Goal: Task Accomplishment & Management: Use online tool/utility

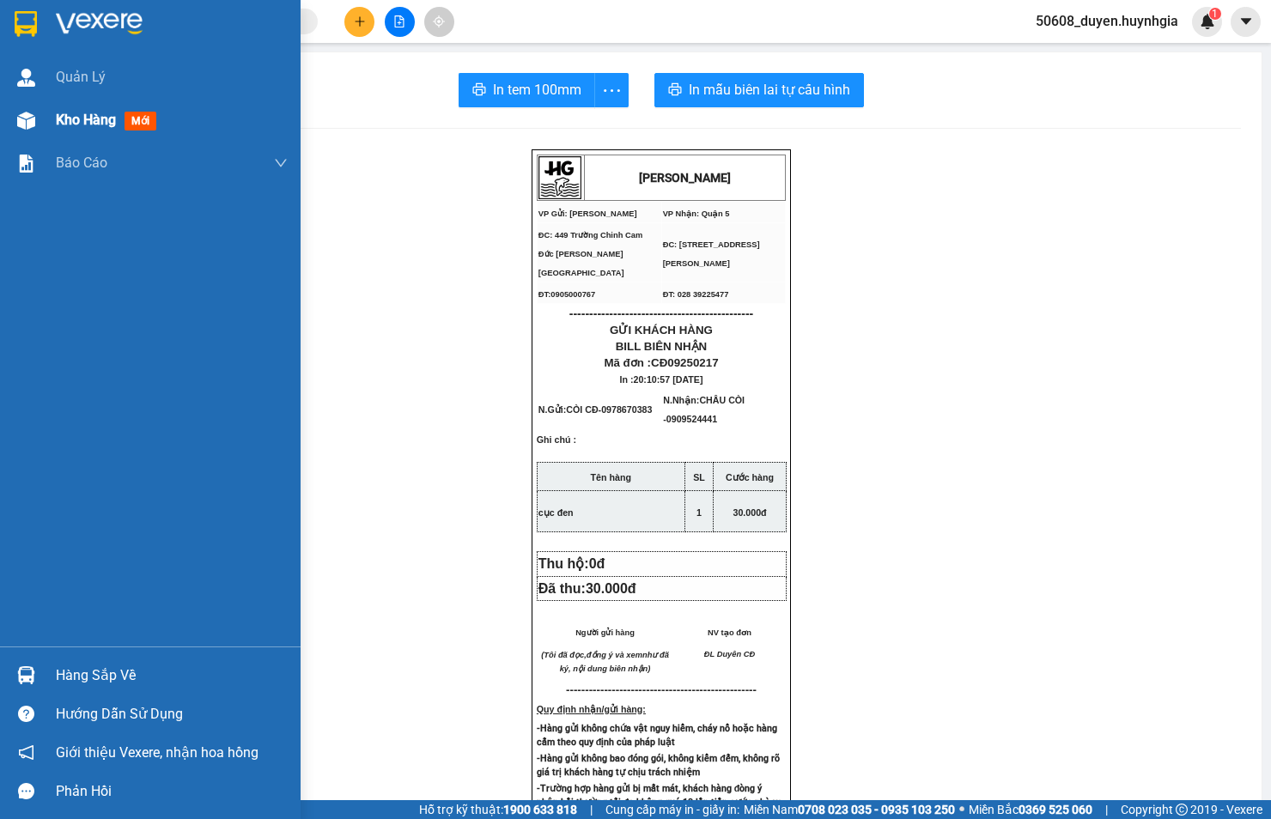
click at [33, 114] on img at bounding box center [26, 121] width 18 height 18
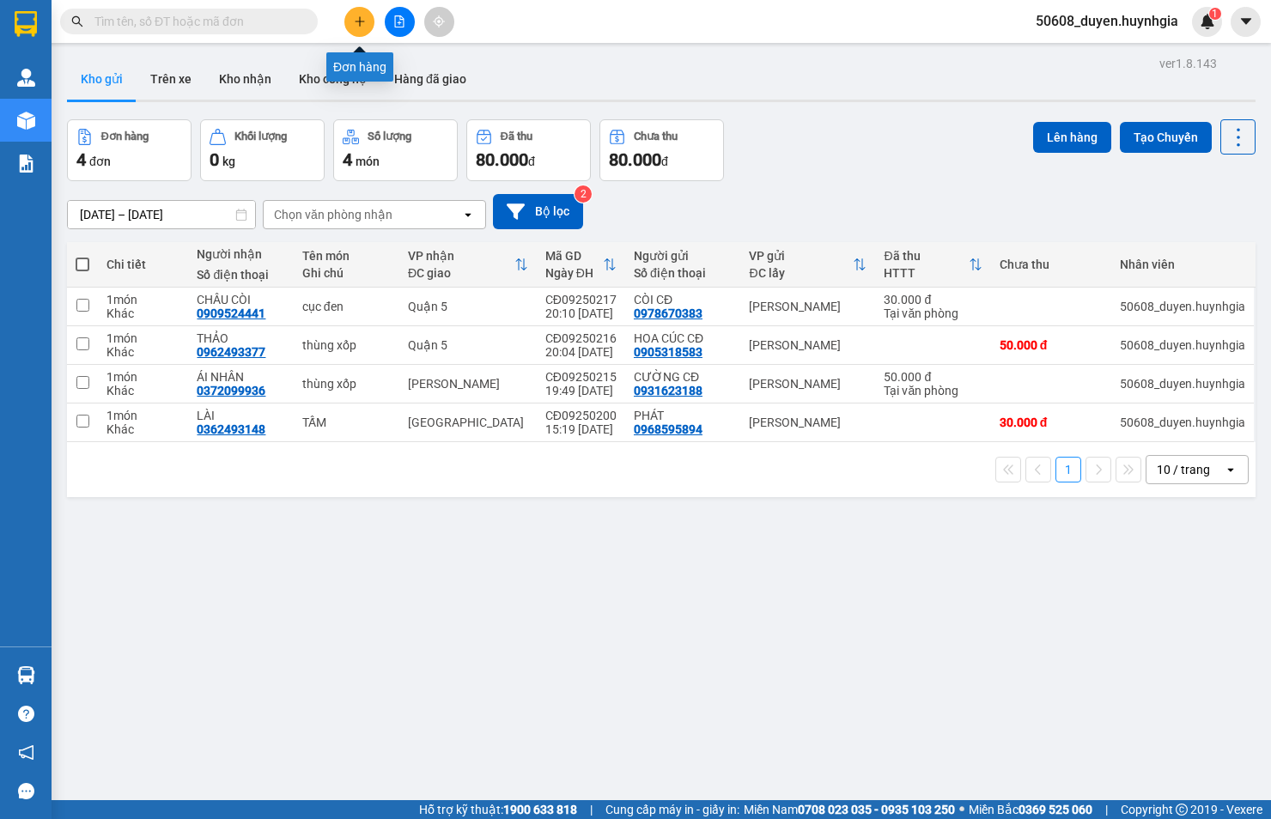
click at [354, 27] on button at bounding box center [359, 22] width 30 height 30
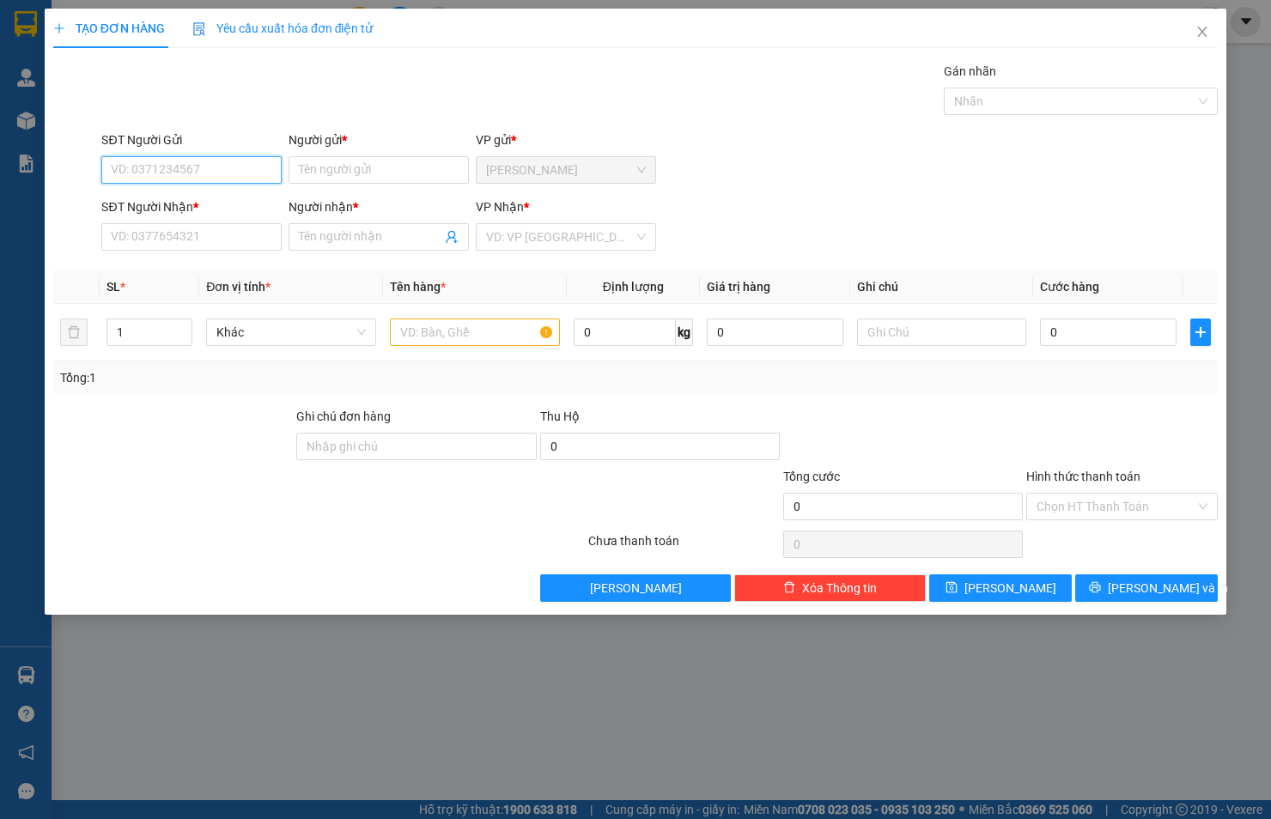
click at [193, 175] on input "SĐT Người Gửi" at bounding box center [191, 169] width 180 height 27
click at [244, 195] on div "0973017237 - THỊNH" at bounding box center [192, 204] width 160 height 19
type input "0973017237"
type input "THỊNH"
type input "0905401737"
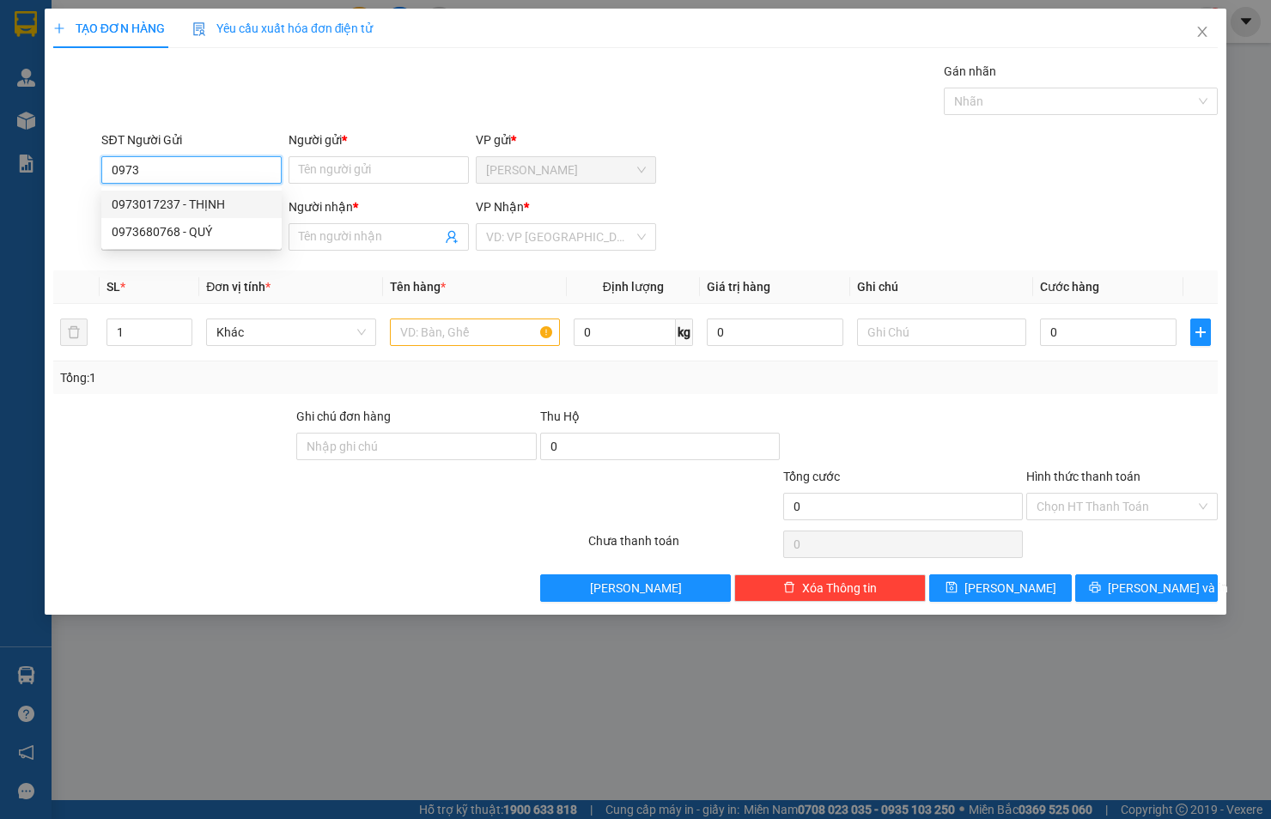
type input "Tuyền"
type input "0973017237"
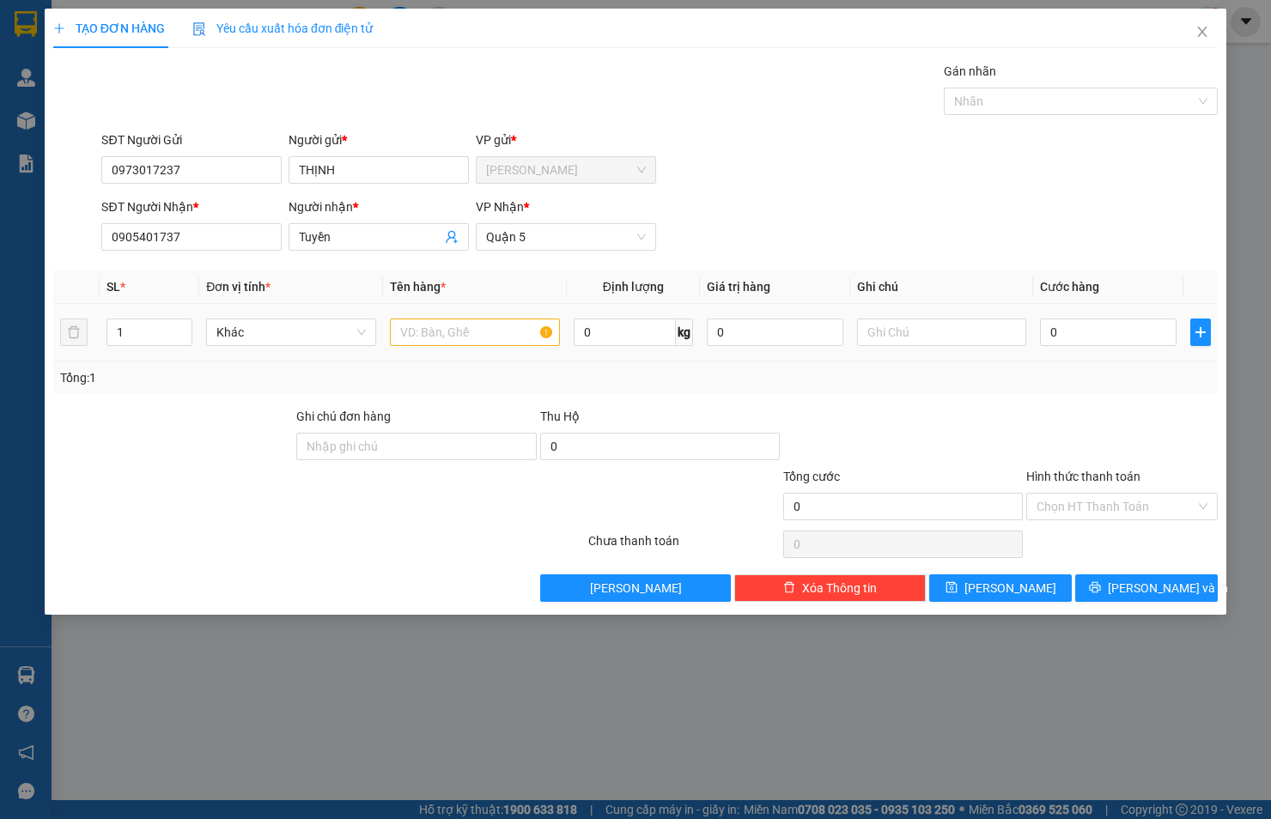
click at [440, 347] on div at bounding box center [475, 332] width 170 height 34
click at [446, 331] on input "text" at bounding box center [475, 331] width 170 height 27
type input "cục đen"
click at [1116, 328] on input "0" at bounding box center [1108, 331] width 136 height 27
type input "3"
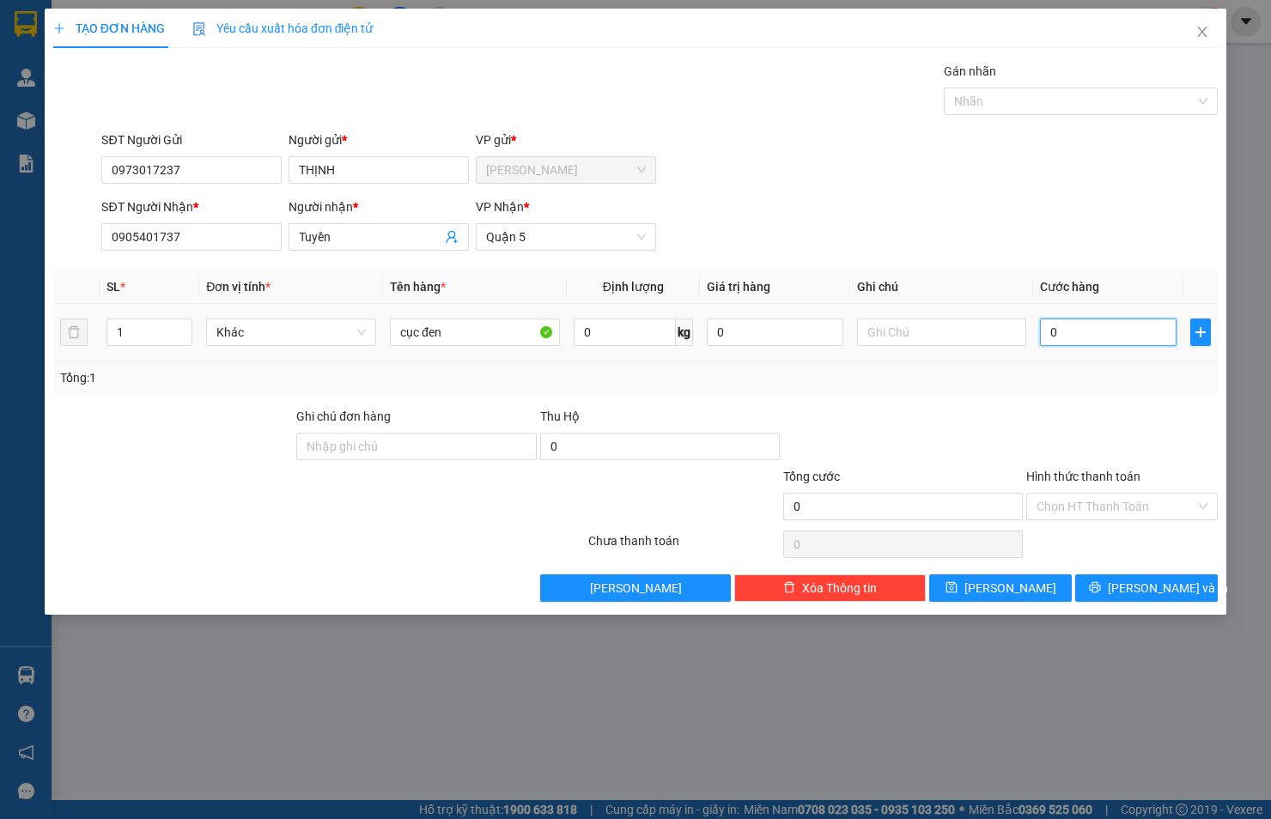
type input "3"
type input "30"
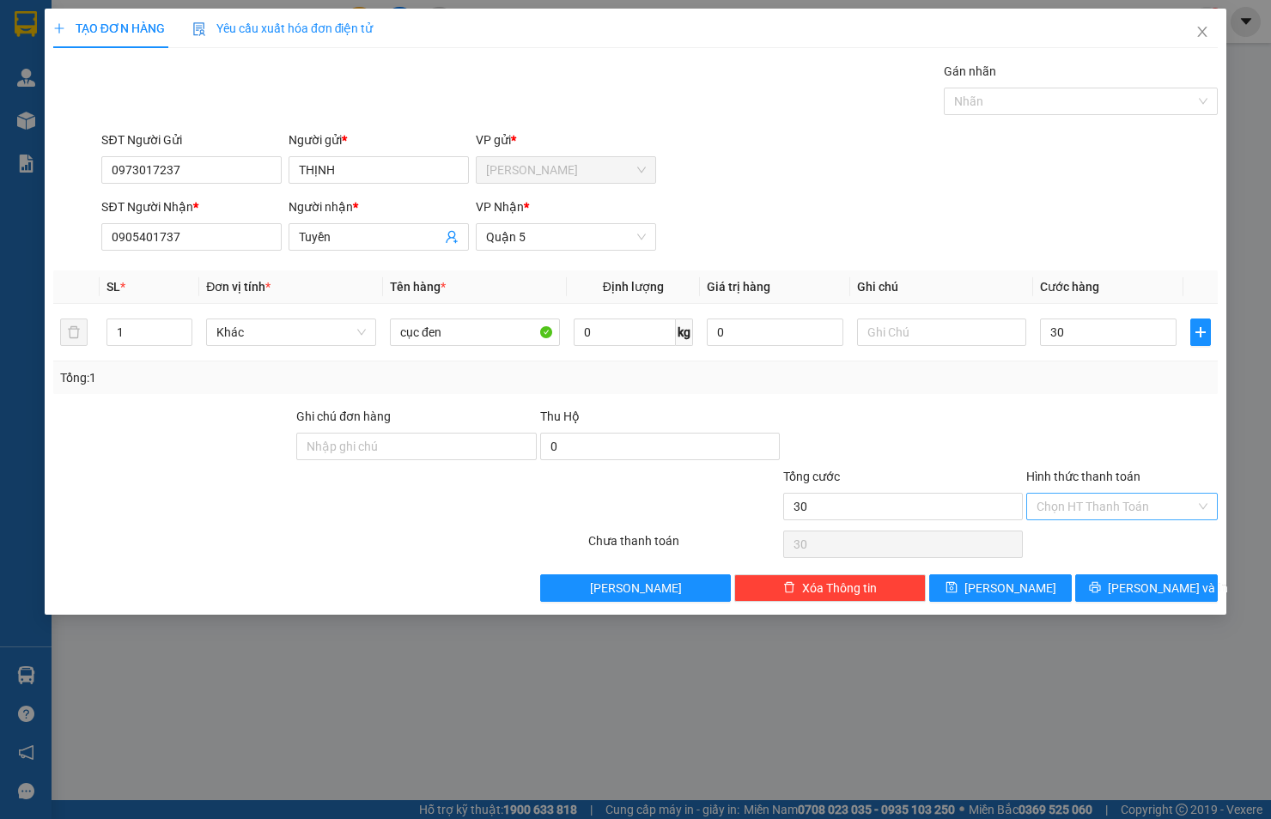
type input "30.000"
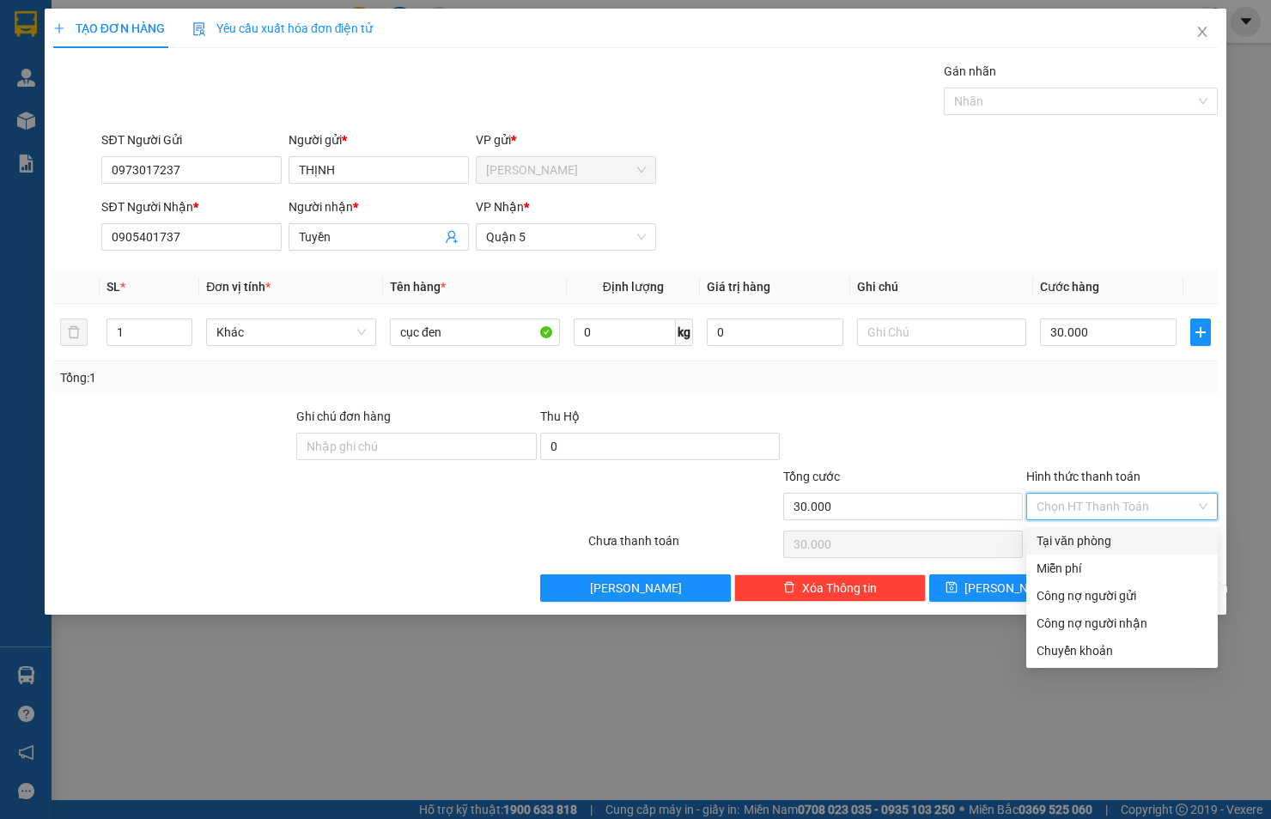
click at [1160, 494] on input "Hình thức thanh toán" at bounding box center [1115, 507] width 159 height 26
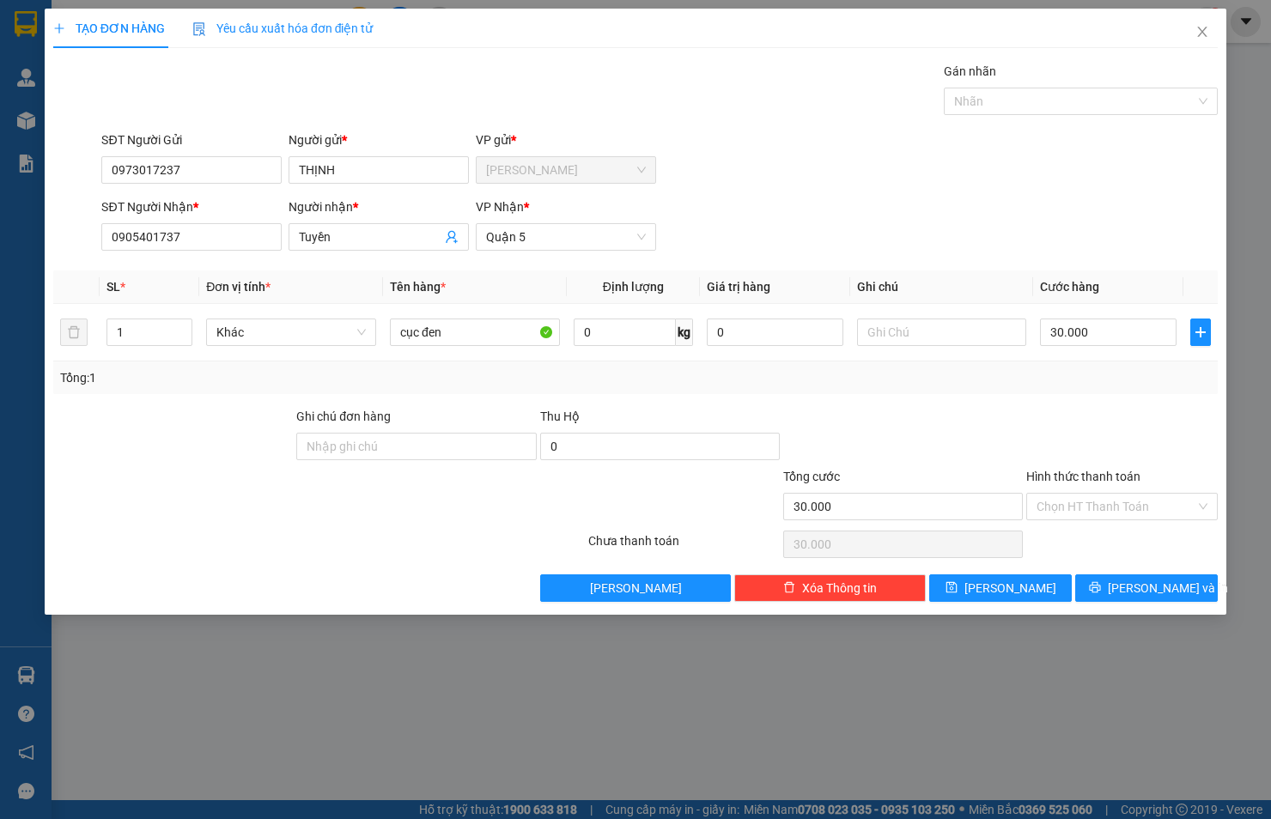
click at [1168, 426] on div at bounding box center [1121, 437] width 195 height 60
click at [1173, 587] on span "[PERSON_NAME] và In" at bounding box center [1167, 588] width 120 height 19
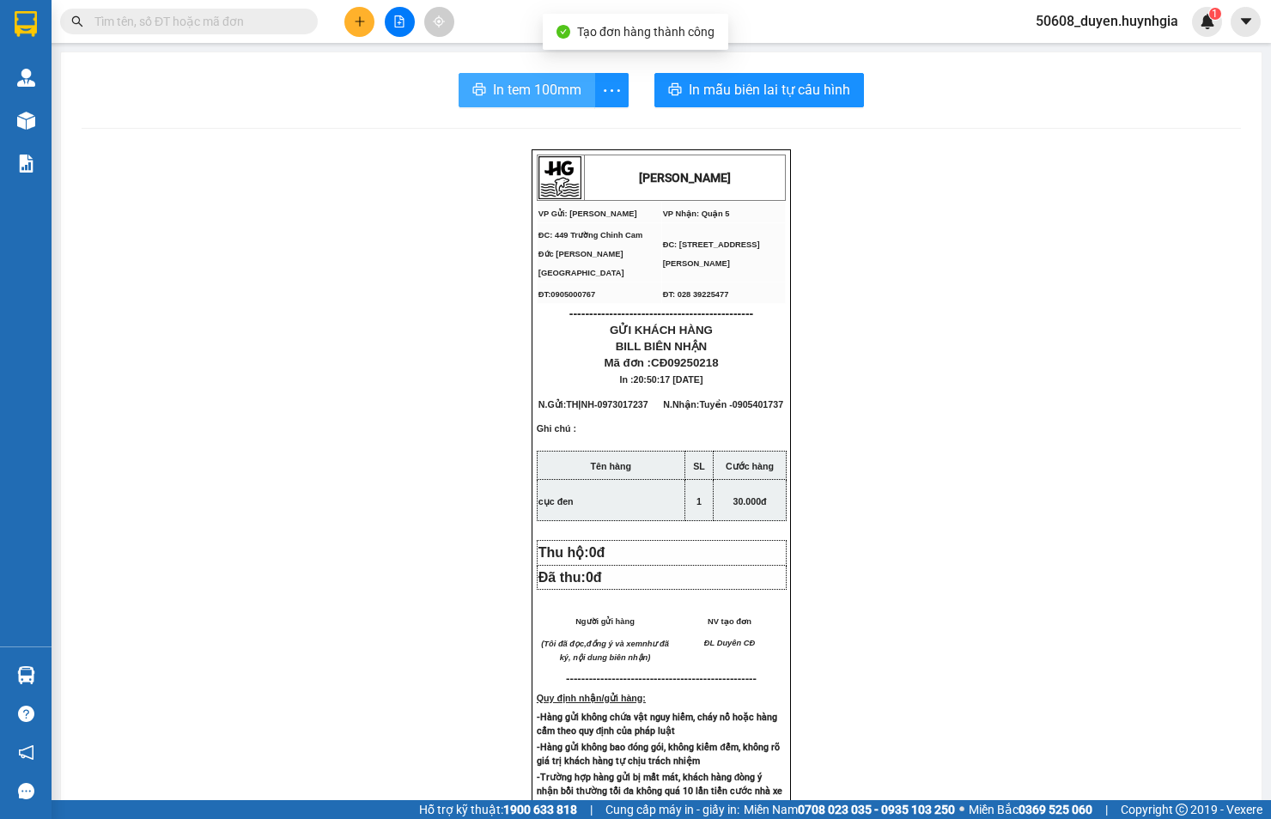
click at [511, 98] on span "In tem 100mm" at bounding box center [537, 89] width 88 height 21
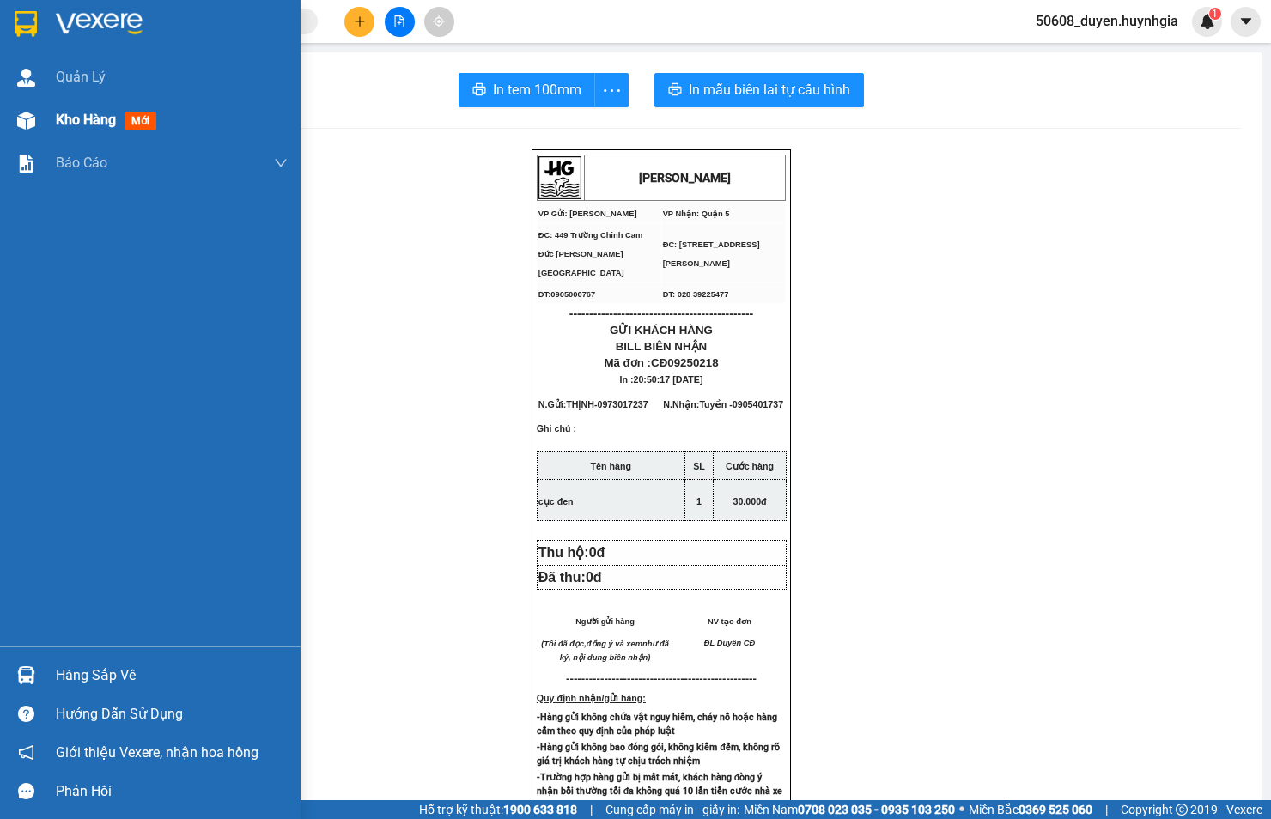
click at [29, 124] on img at bounding box center [26, 121] width 18 height 18
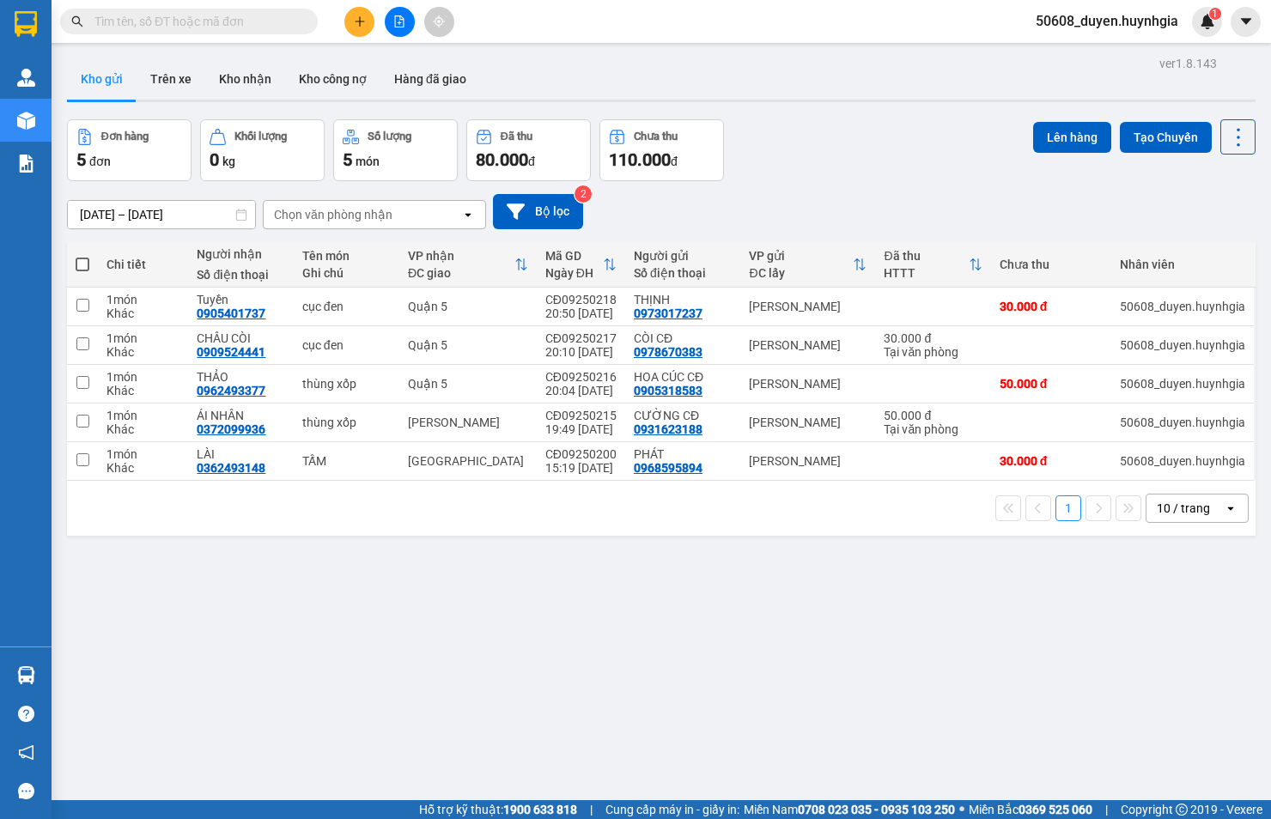
click at [87, 267] on span at bounding box center [83, 265] width 14 height 14
click at [82, 256] on input "checkbox" at bounding box center [82, 256] width 0 height 0
checkbox input "true"
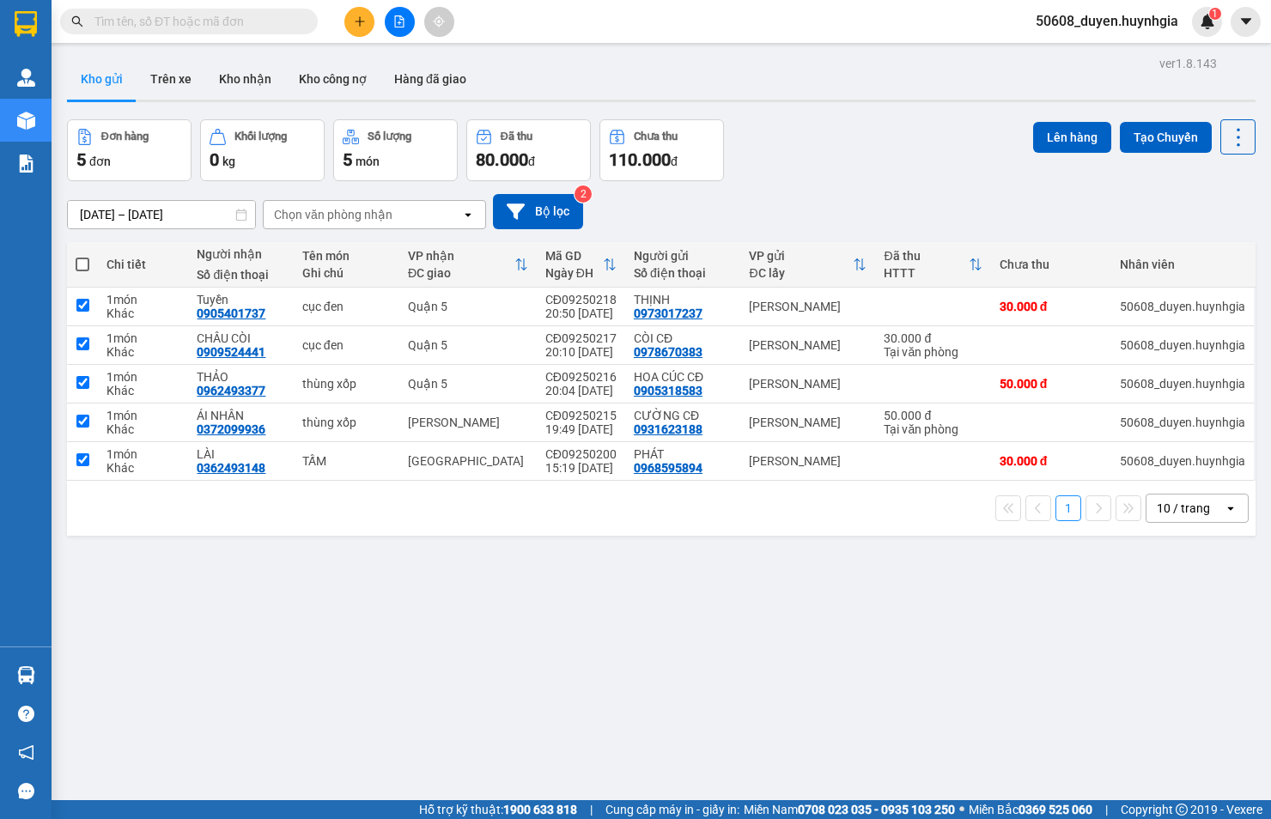
checkbox input "true"
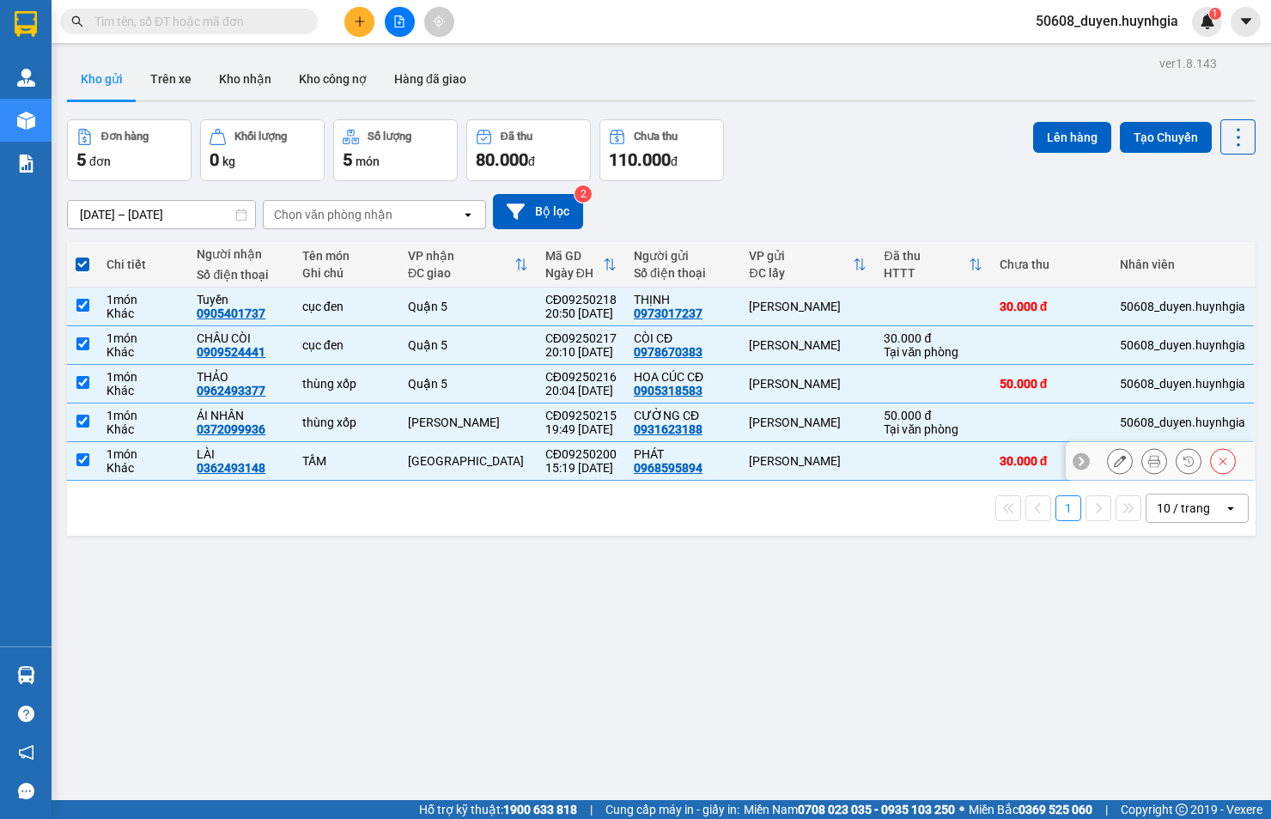
click at [73, 457] on td at bounding box center [82, 461] width 31 height 39
checkbox input "false"
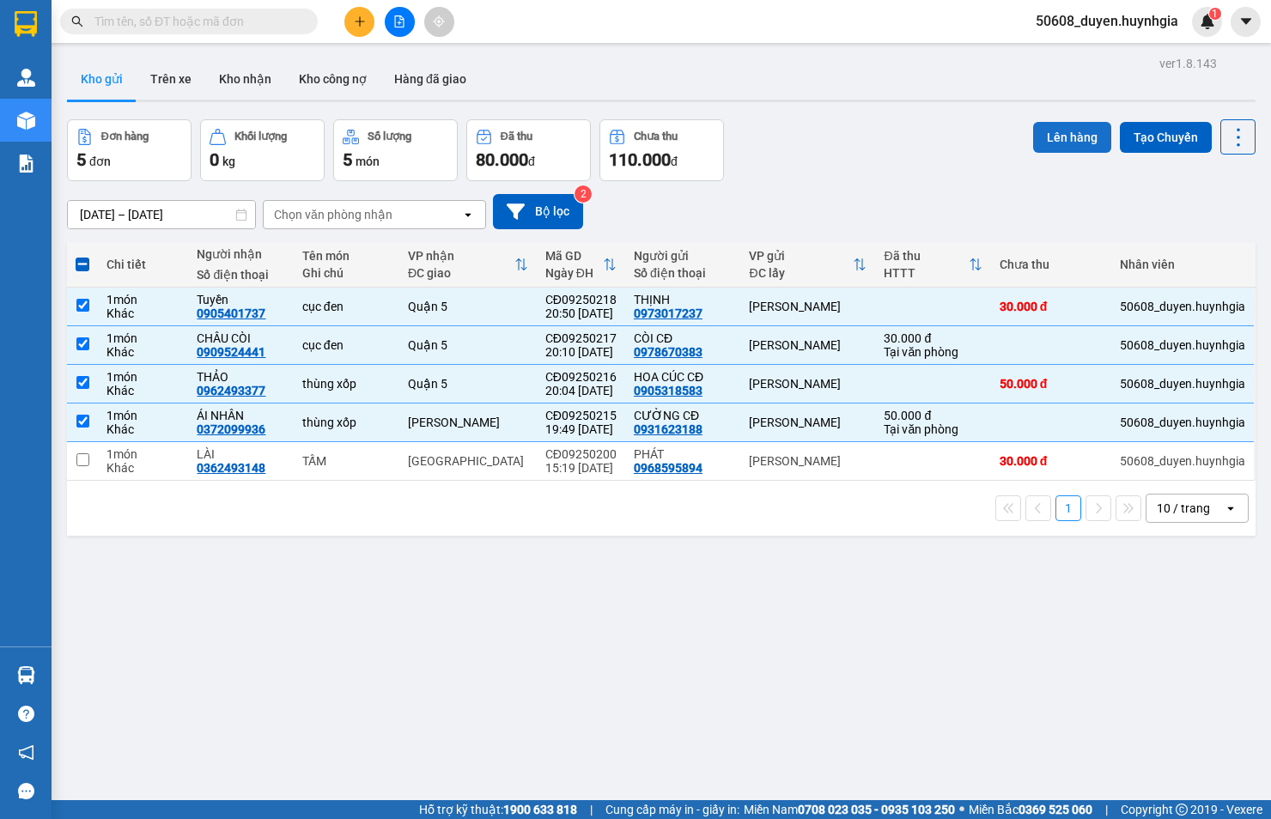
click at [1033, 125] on button "Lên hàng" at bounding box center [1072, 137] width 78 height 31
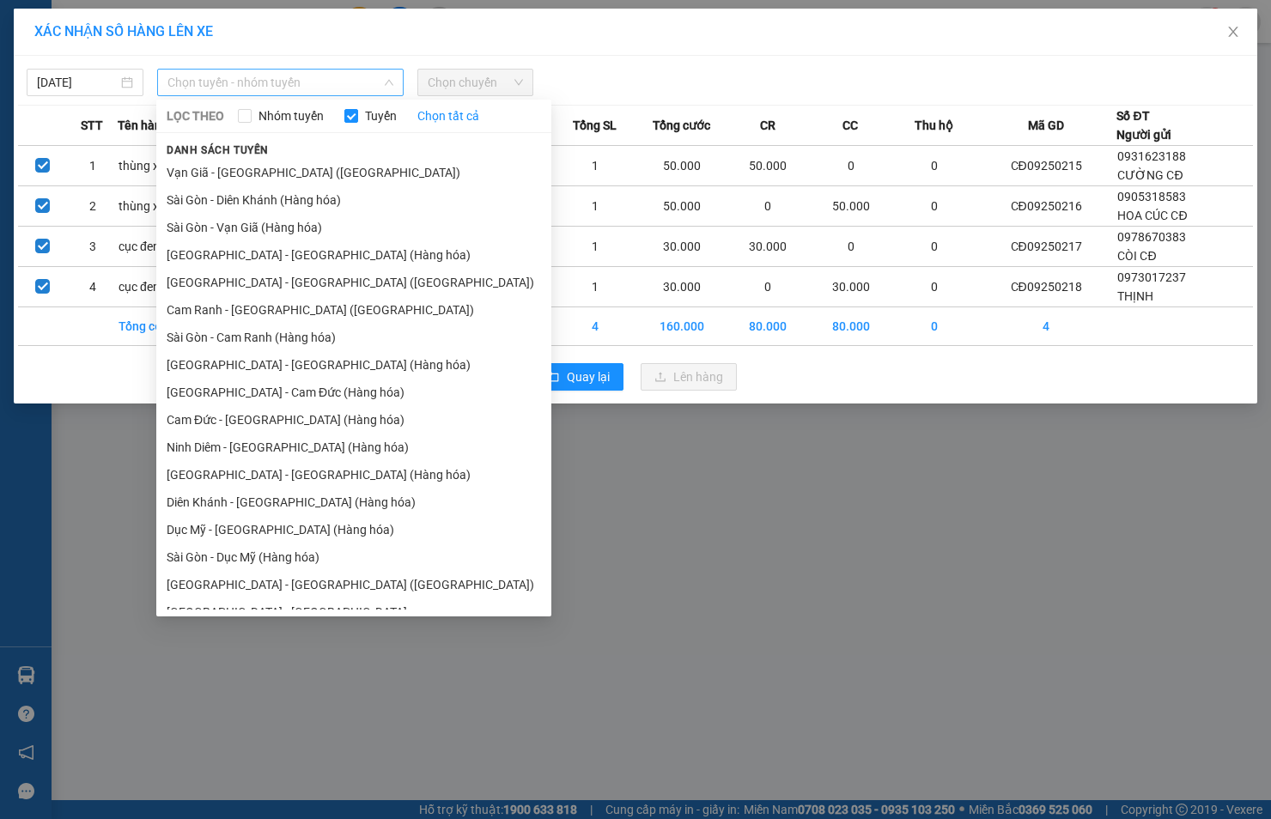
click at [264, 78] on span "Chọn tuyến - nhóm tuyến" at bounding box center [280, 83] width 226 height 26
click at [233, 426] on li "Cam Đức - [GEOGRAPHIC_DATA] (Hàng hóa)" at bounding box center [353, 419] width 395 height 27
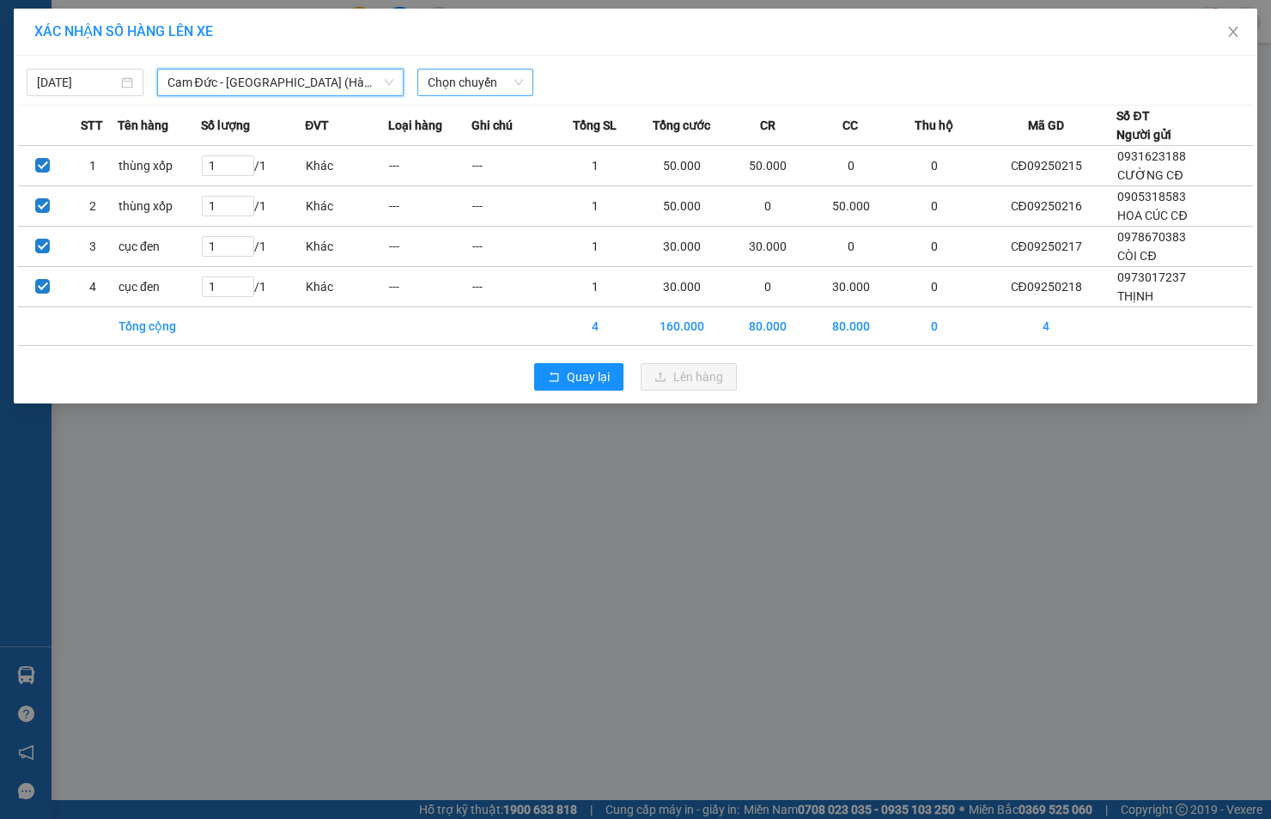
click at [455, 80] on span "Chọn chuyến" at bounding box center [476, 83] width 96 height 26
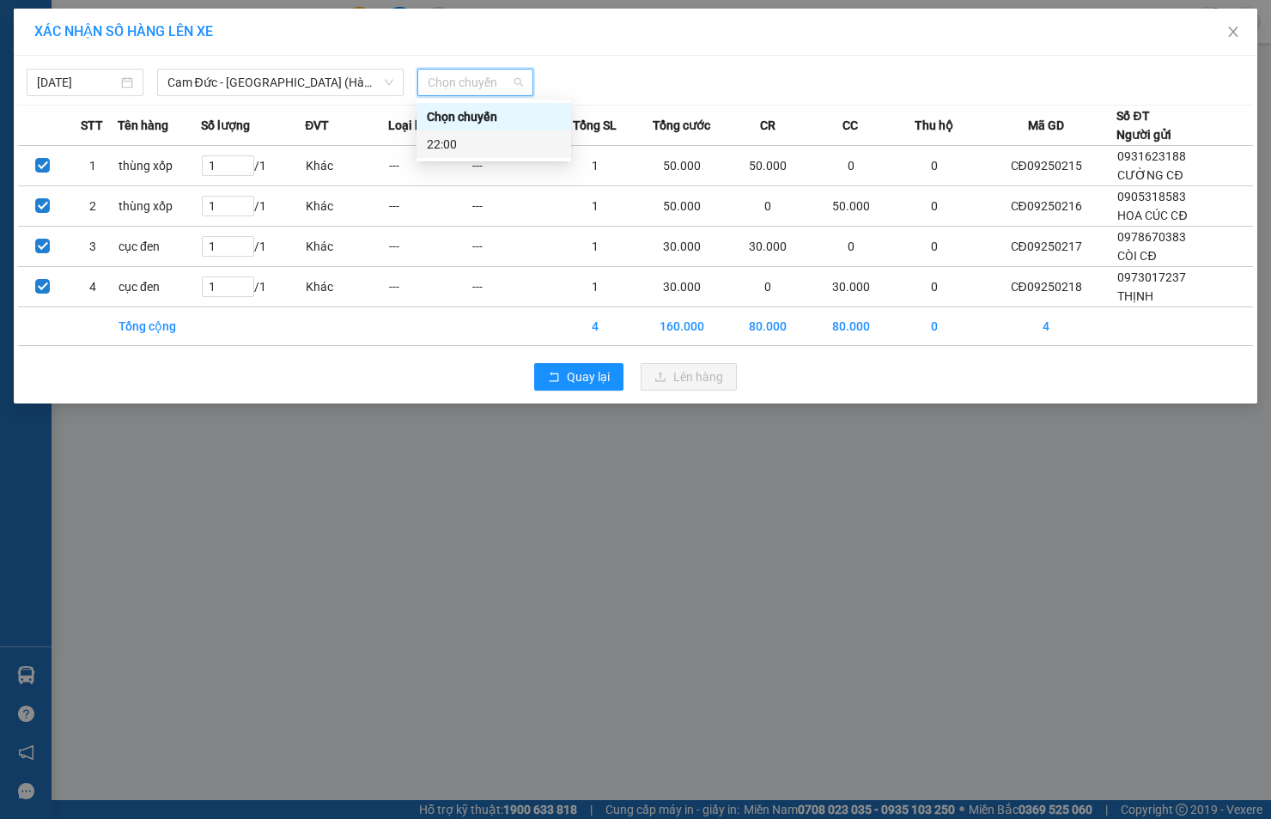
click at [453, 138] on div "22:00" at bounding box center [494, 144] width 134 height 19
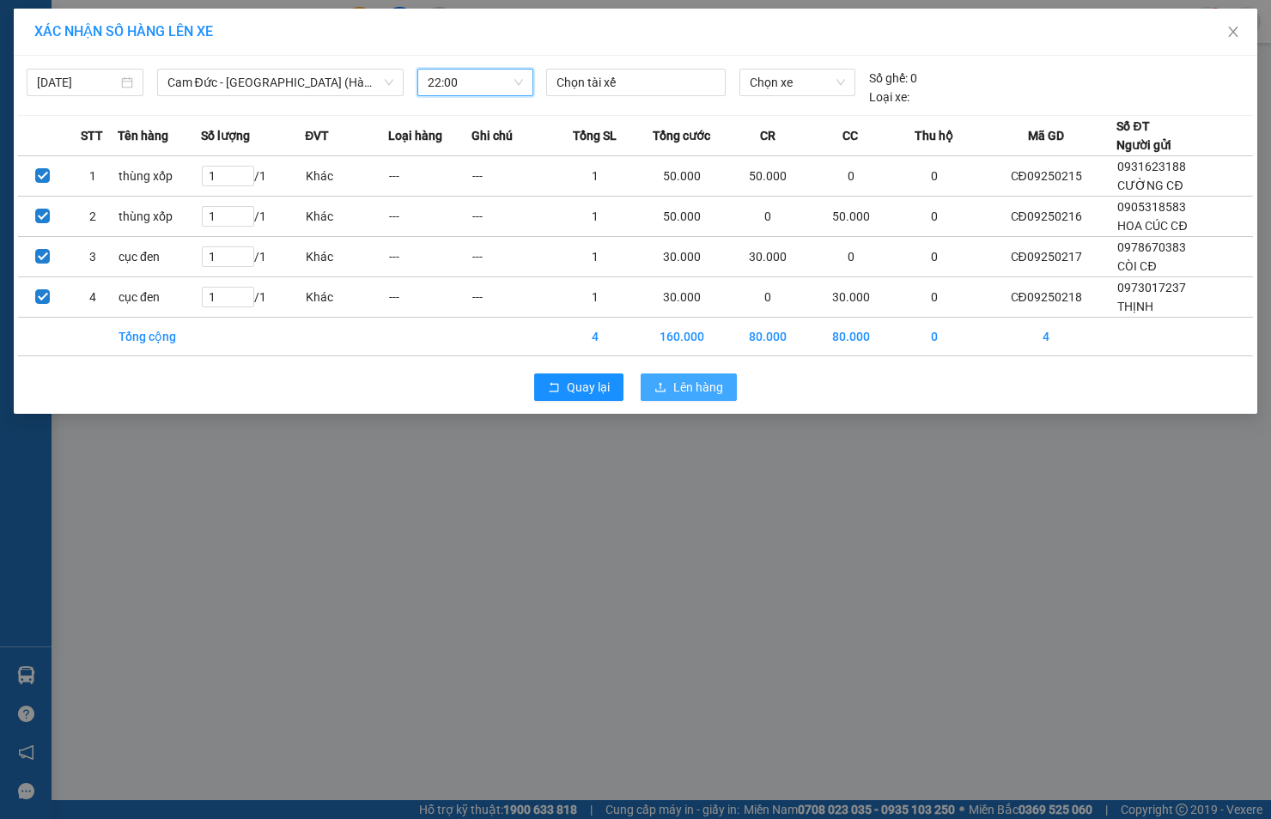
click at [670, 386] on button "Lên hàng" at bounding box center [688, 386] width 96 height 27
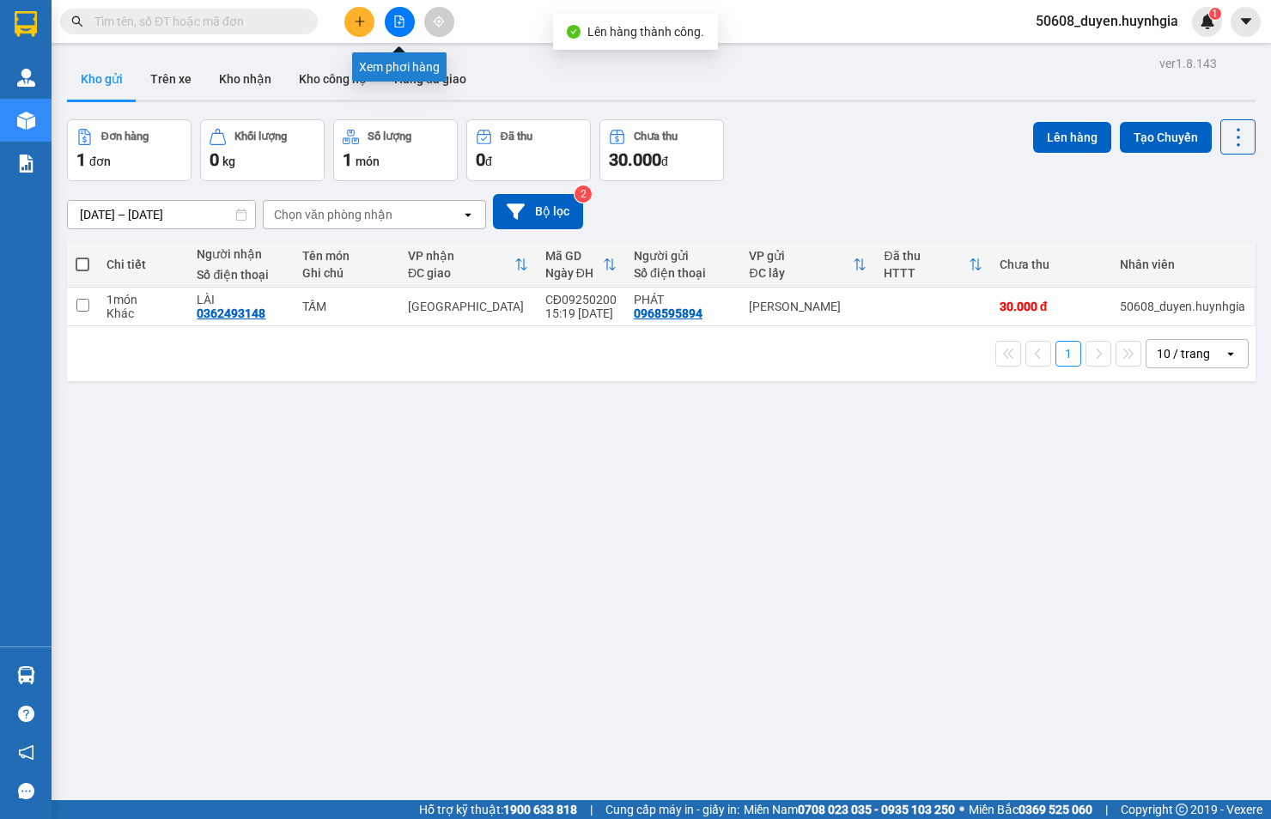
click at [391, 20] on button at bounding box center [400, 22] width 30 height 30
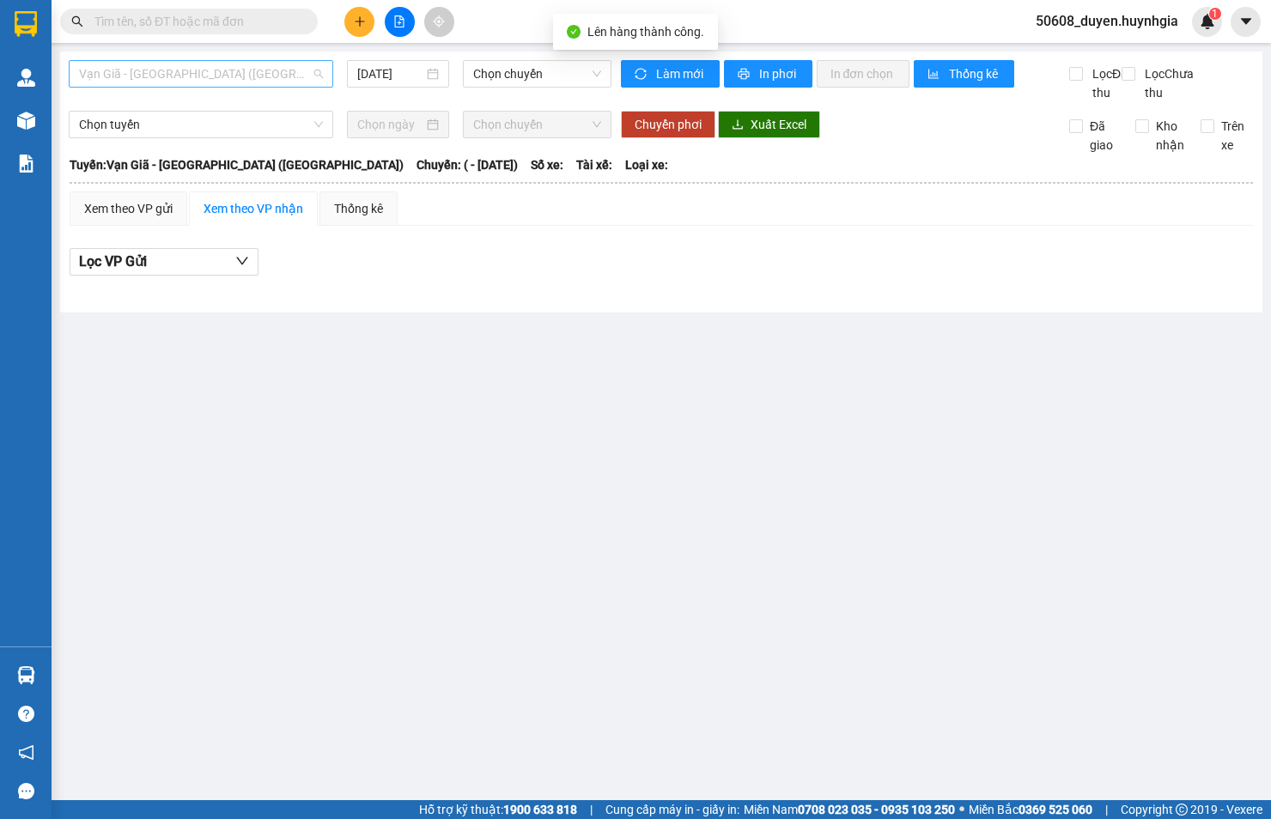
click at [192, 76] on span "Vạn Giã - [GEOGRAPHIC_DATA] ([GEOGRAPHIC_DATA])" at bounding box center [201, 74] width 244 height 26
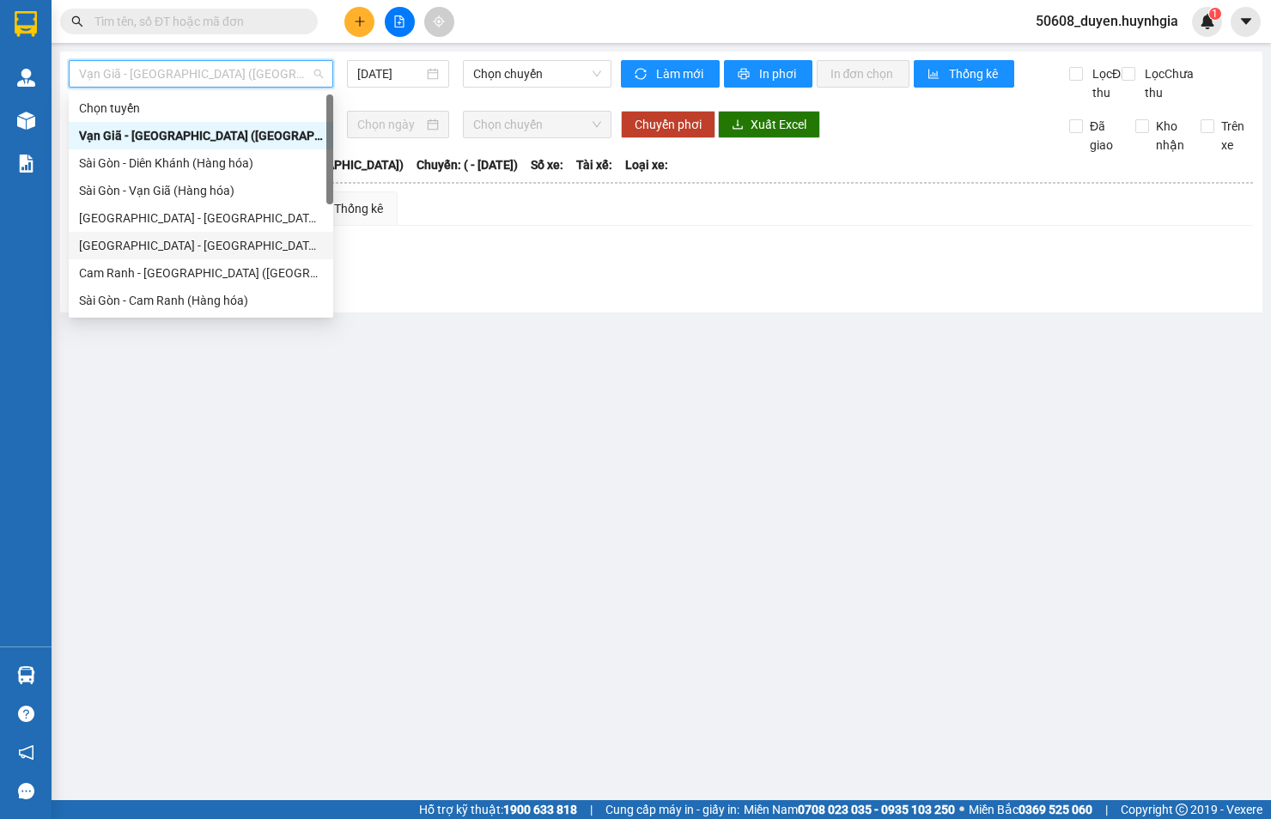
scroll to position [95, 0]
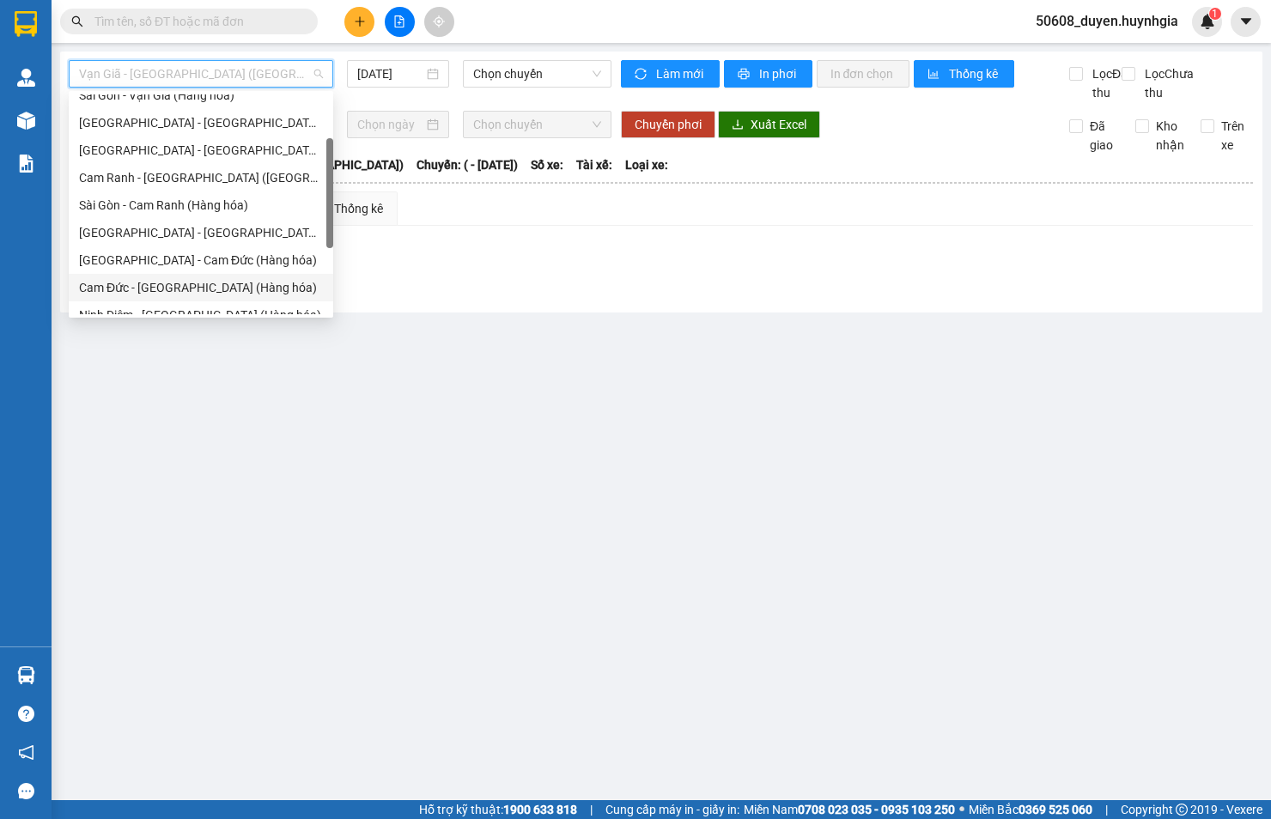
click at [180, 286] on div "Cam Đức - [GEOGRAPHIC_DATA] (Hàng hóa)" at bounding box center [201, 287] width 244 height 19
type input "[DATE]"
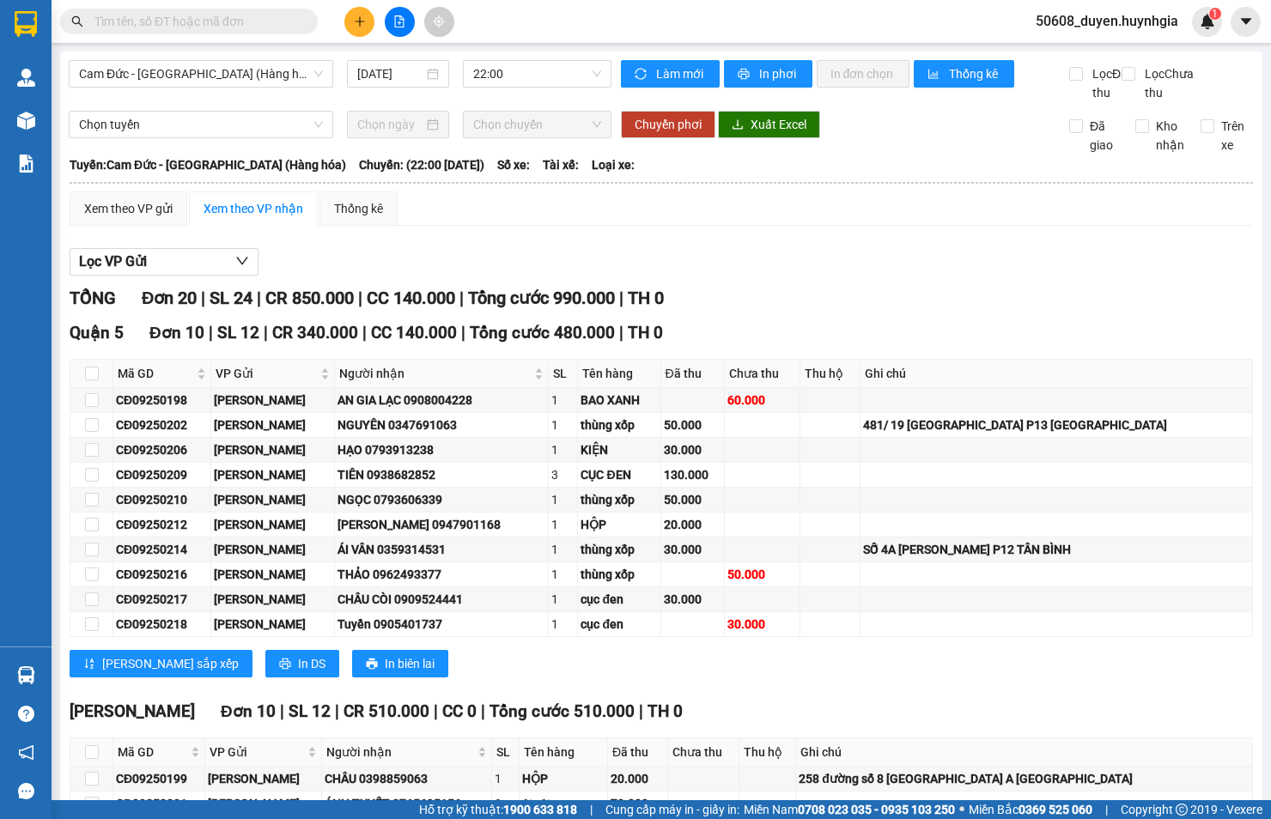
click at [52, 593] on main "Cam Đức - [GEOGRAPHIC_DATA] (Hàng hóa) [DATE] 22:00 Làm mới In phơi In đơn chọn…" at bounding box center [635, 400] width 1271 height 800
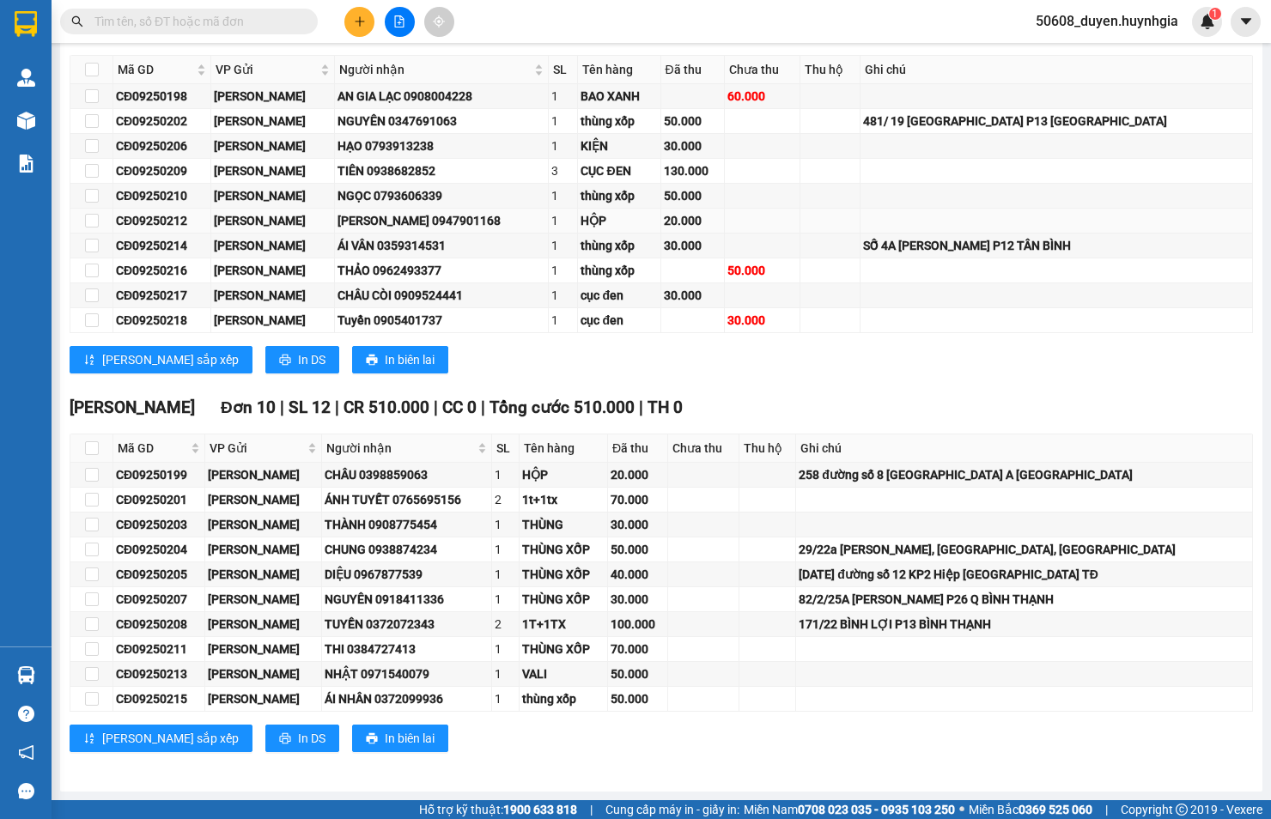
scroll to position [324, 0]
click at [53, 576] on main "Cam Đức - [GEOGRAPHIC_DATA] (Hàng hóa) [DATE] 22:00 Làm mới In phơi In đơn chọn…" at bounding box center [635, 400] width 1271 height 800
